Goal: Complete application form: Complete application form

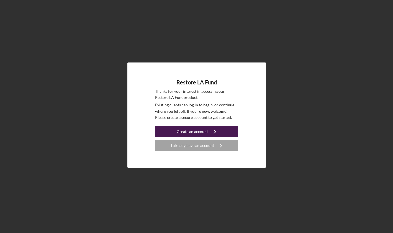
click at [192, 133] on div "Create an account" at bounding box center [192, 131] width 31 height 11
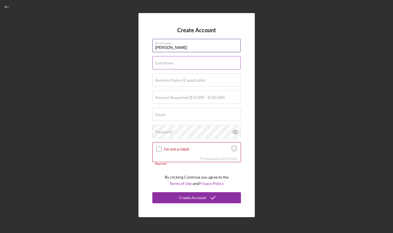
type input "[PERSON_NAME]"
click at [172, 63] on label "Last Name" at bounding box center [165, 63] width 18 height 4
click at [172, 63] on input "Last Name" at bounding box center [197, 62] width 88 height 13
click at [238, 65] on input "Last Name" at bounding box center [197, 62] width 88 height 13
type input "[PERSON_NAME]"
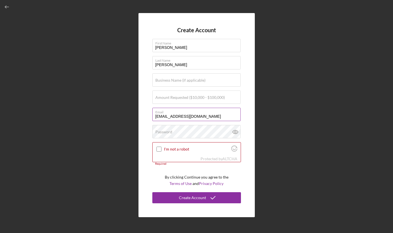
drag, startPoint x: 207, startPoint y: 116, endPoint x: 154, endPoint y: 117, distance: 52.4
click at [154, 117] on input "[EMAIL_ADDRESS][DOMAIN_NAME]" at bounding box center [197, 114] width 88 height 13
type input "r"
type input "[EMAIL_ADDRESS][DOMAIN_NAME]"
click at [159, 133] on label "Password" at bounding box center [164, 131] width 17 height 4
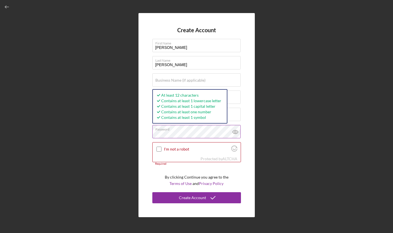
click at [234, 131] on icon at bounding box center [236, 132] width 14 height 14
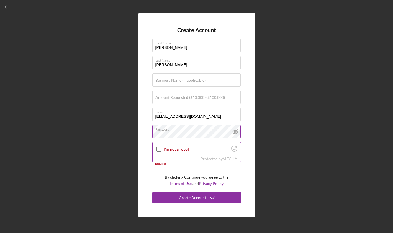
click at [158, 147] on input "I'm not a robot" at bounding box center [159, 148] width 5 height 5
checkbox input "true"
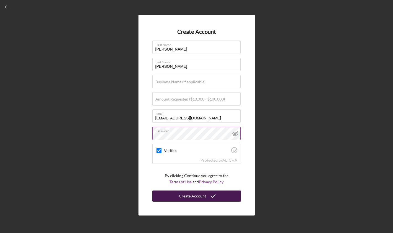
click at [196, 195] on div "Create Account" at bounding box center [192, 195] width 27 height 11
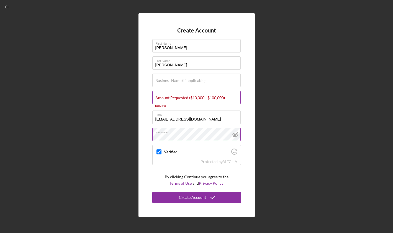
click at [179, 97] on label "Amount Requested ($10,000 - $100,000)" at bounding box center [191, 97] width 70 height 4
click at [179, 97] on input "Amount Requested ($10,000 - $100,000)" at bounding box center [197, 97] width 88 height 13
click at [179, 97] on input "$25" at bounding box center [197, 97] width 88 height 13
type input "$25,000"
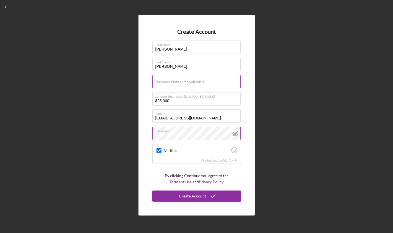
click at [187, 82] on label "Business Name (if applicable)" at bounding box center [181, 82] width 50 height 4
click at [187, 82] on input "Business Name (if applicable)" at bounding box center [197, 81] width 88 height 13
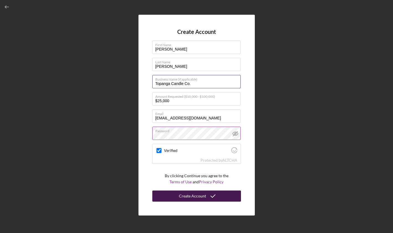
type input "Topanga Candle Co."
click at [190, 197] on div "Create Account" at bounding box center [192, 195] width 27 height 11
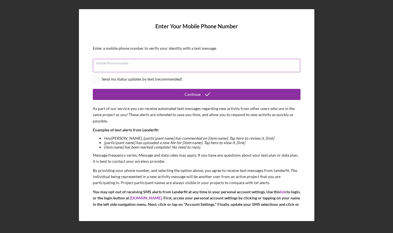
click at [151, 65] on div "Mobile Phone Number" at bounding box center [197, 66] width 208 height 14
type input "[PHONE_NUMBER]"
click at [85, 97] on div "Enter Your Mobile Phone Number Enter a mobile phone number to verify your ident…" at bounding box center [197, 115] width 236 height 212
click at [95, 80] on input "checkbox" at bounding box center [96, 79] width 6 height 6
checkbox input "true"
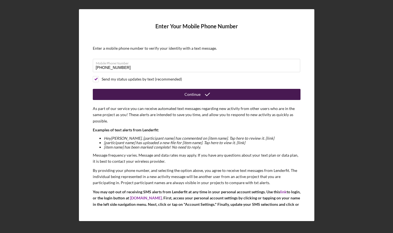
click at [194, 95] on div "Continue" at bounding box center [193, 94] width 16 height 11
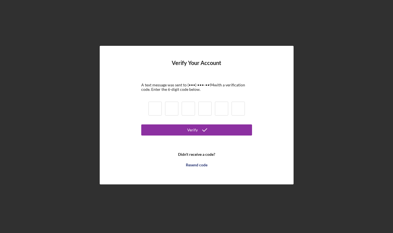
click at [155, 109] on input at bounding box center [155, 108] width 13 height 14
type input "9"
type input "2"
type input "6"
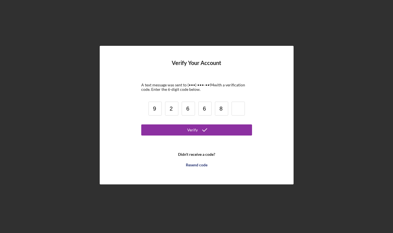
type input "8"
type input "2"
click at [197, 130] on button "Verify" at bounding box center [196, 129] width 111 height 11
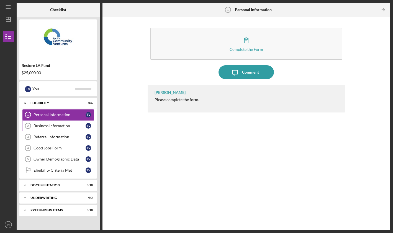
click at [60, 125] on div "Business Information" at bounding box center [60, 125] width 52 height 4
